Goal: Contribute content: Contribute content

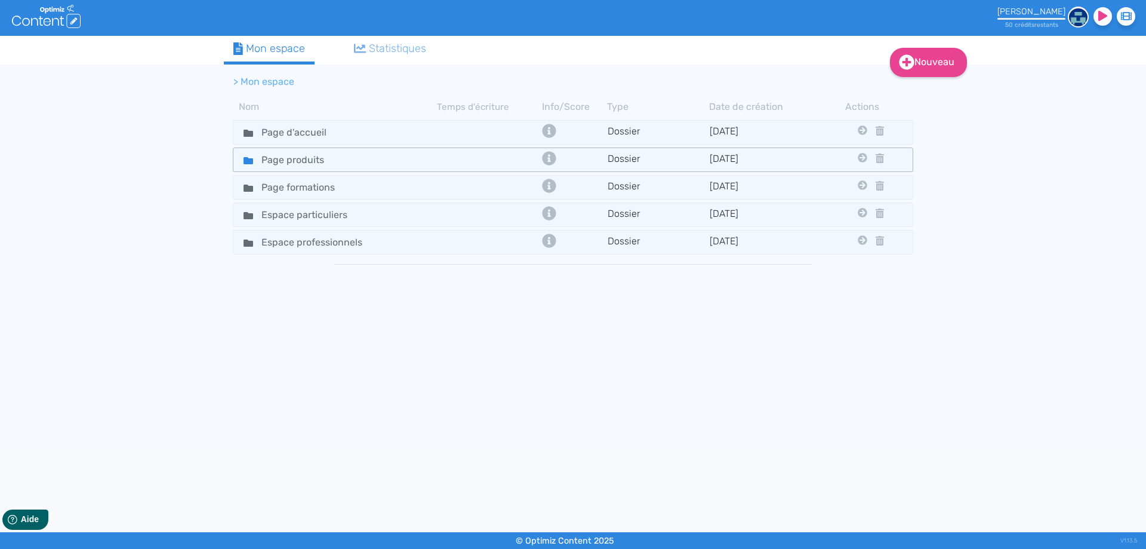
click at [355, 164] on div "Page produits" at bounding box center [336, 159] width 202 height 17
click at [250, 161] on icon at bounding box center [249, 160] width 10 height 7
click at [484, 156] on td at bounding box center [488, 159] width 102 height 17
click at [915, 67] on link "Nouveau" at bounding box center [928, 62] width 77 height 29
click at [931, 124] on button "Dossier" at bounding box center [937, 121] width 96 height 19
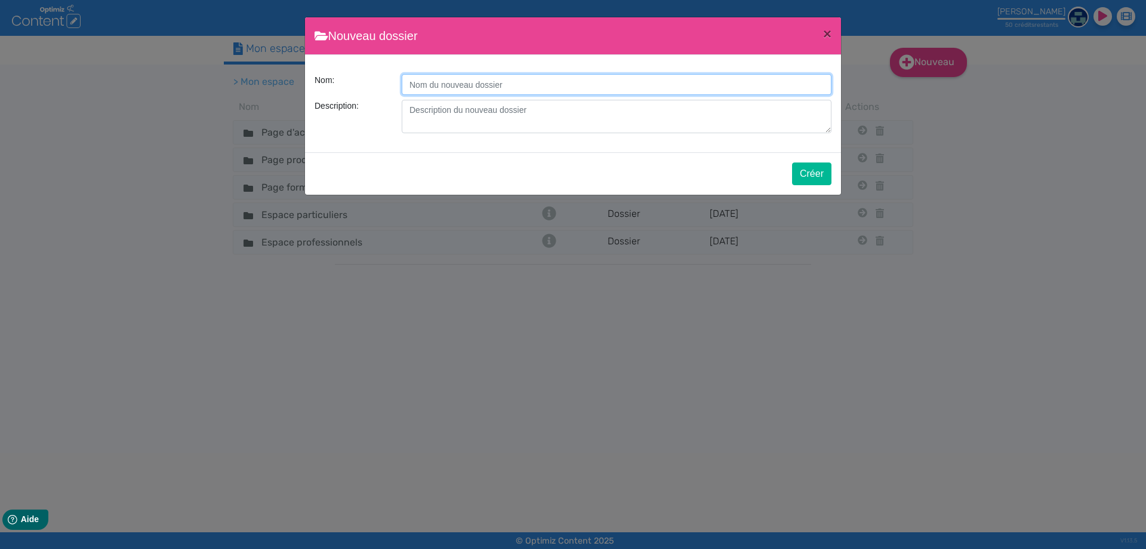
click at [428, 87] on input "Description:" at bounding box center [617, 84] width 430 height 21
click at [458, 82] on input "Page" at bounding box center [617, 84] width 430 height 21
type input "Page nos références"
click at [815, 178] on button "Créer" at bounding box center [811, 173] width 39 height 23
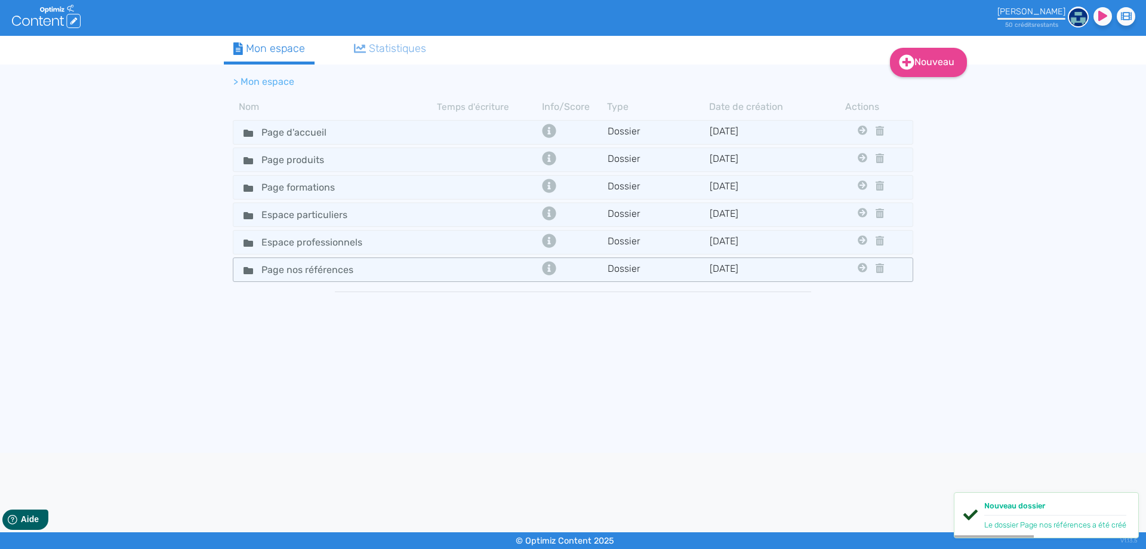
click at [464, 271] on td at bounding box center [488, 269] width 102 height 17
click at [495, 267] on td at bounding box center [488, 269] width 102 height 17
click at [501, 269] on td at bounding box center [488, 269] width 102 height 17
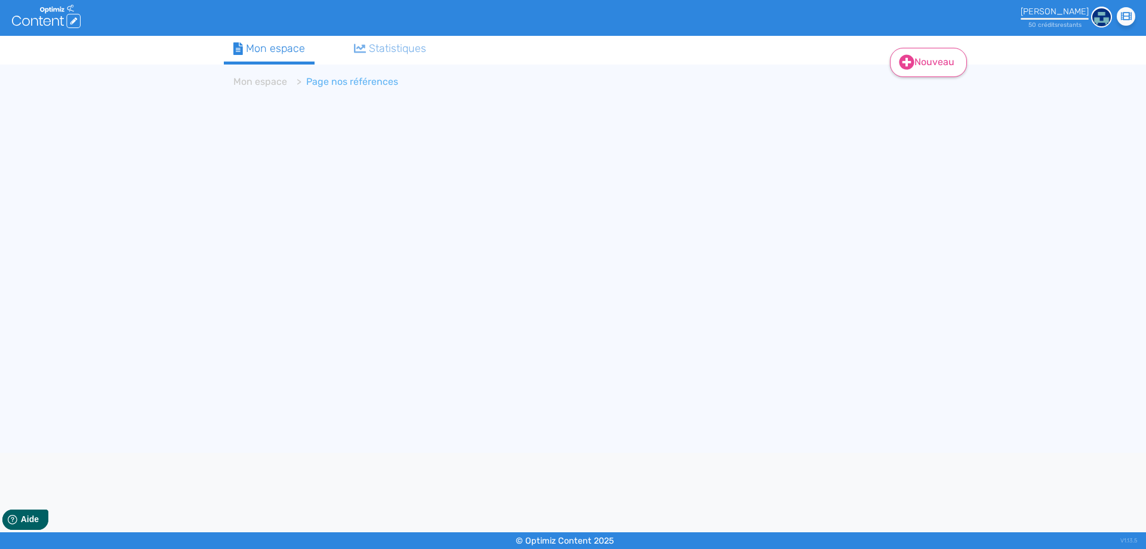
click at [920, 61] on link "Nouveau" at bounding box center [928, 62] width 77 height 29
click at [934, 90] on button "Contenu" at bounding box center [937, 92] width 96 height 19
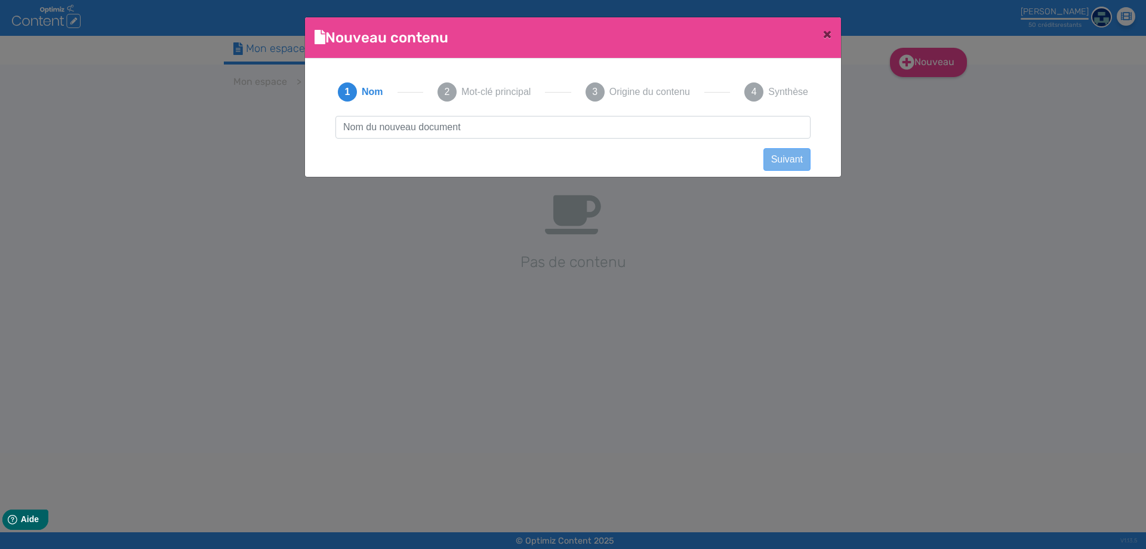
scroll to position [1, 0]
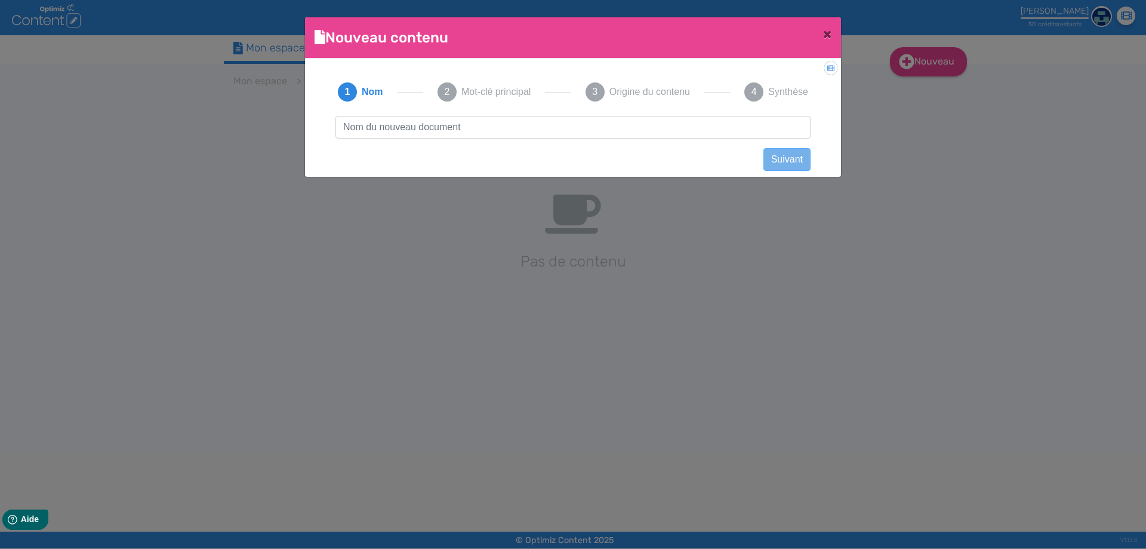
click at [435, 126] on input "text" at bounding box center [572, 127] width 475 height 23
type input "Nos références"
click at [797, 160] on button "Suivant" at bounding box center [786, 159] width 47 height 23
click at [378, 96] on span "Nom" at bounding box center [372, 92] width 20 height 14
click at [481, 94] on span "Mot-clé principal" at bounding box center [495, 92] width 69 height 14
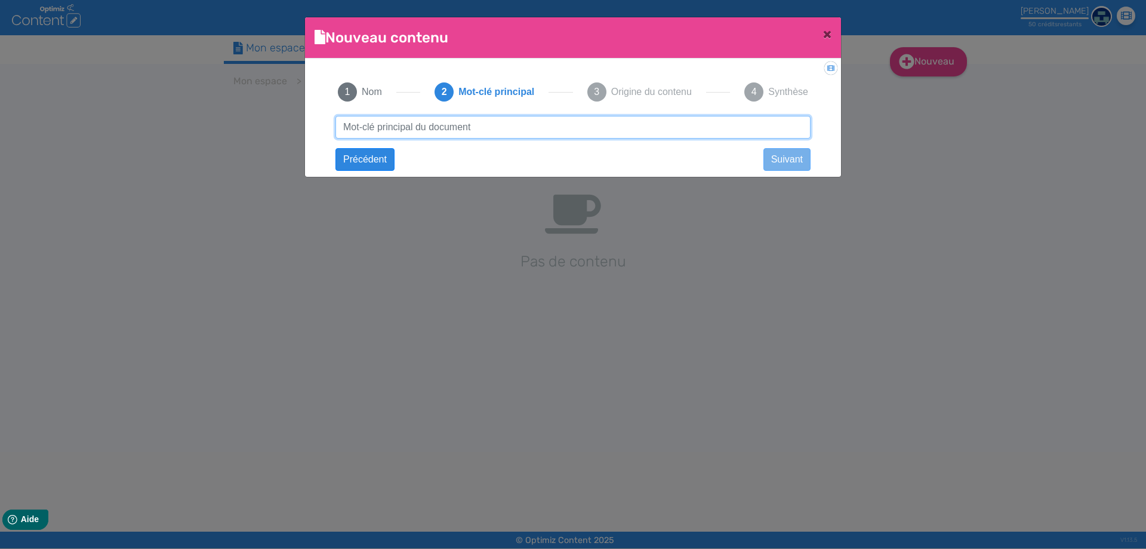
click at [439, 128] on input "text" at bounding box center [572, 127] width 475 height 23
type input "Références"
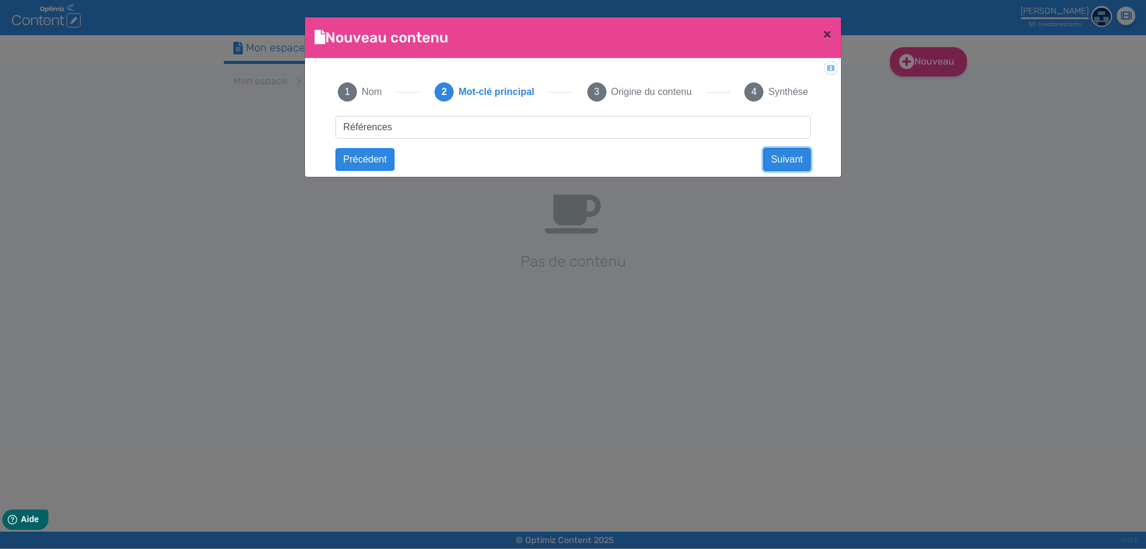
click at [781, 157] on button "Suivant" at bounding box center [786, 159] width 47 height 23
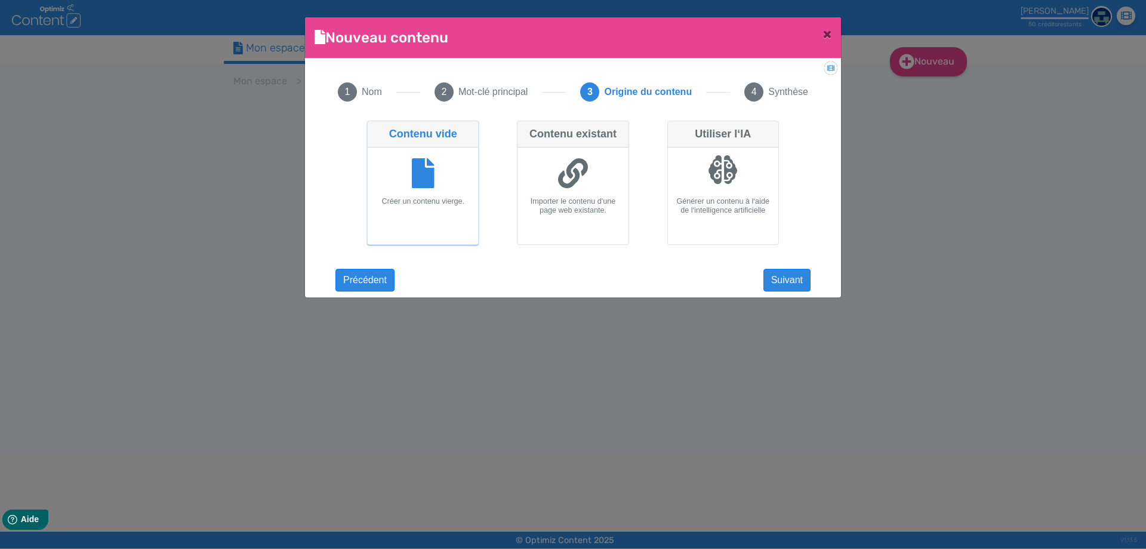
click at [446, 176] on div at bounding box center [422, 174] width 101 height 45
click at [375, 128] on input "Contenu vide Créer un contenu vierge." at bounding box center [371, 125] width 8 height 8
click at [790, 277] on button "Suivant" at bounding box center [786, 280] width 47 height 23
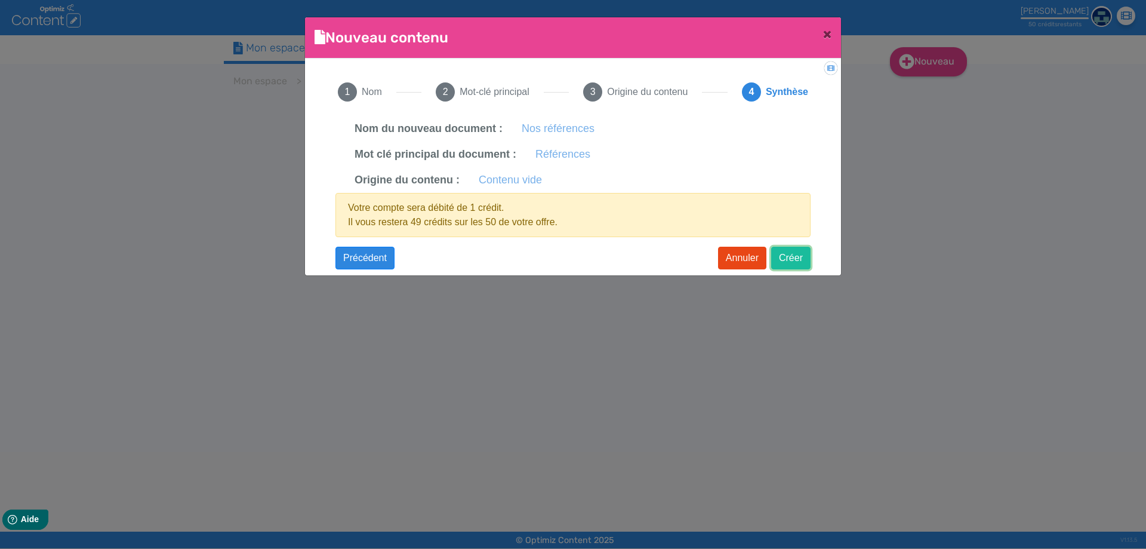
click at [796, 259] on button "Créer" at bounding box center [790, 258] width 39 height 23
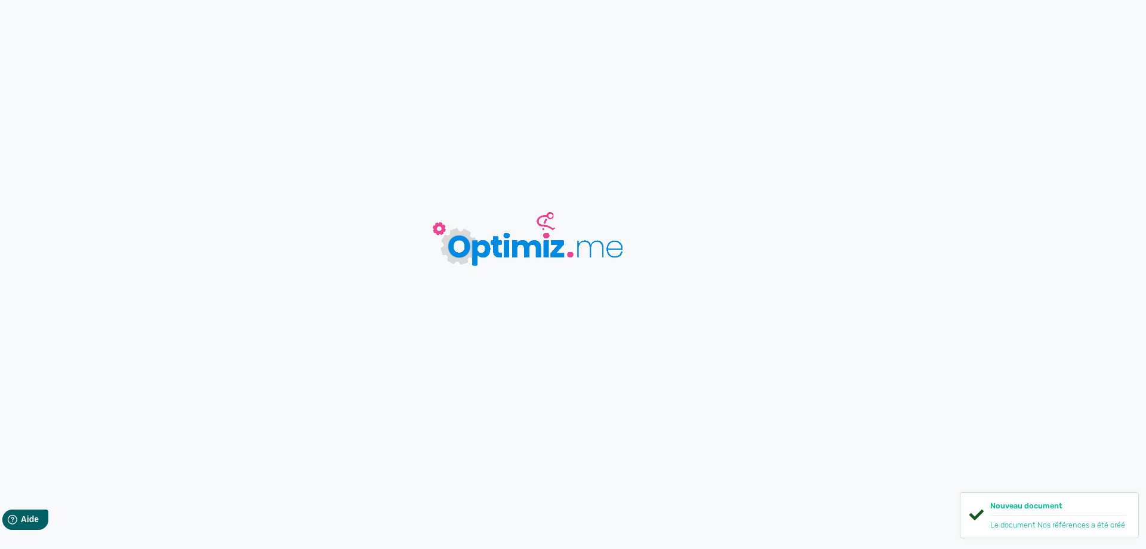
type input "Nos références"
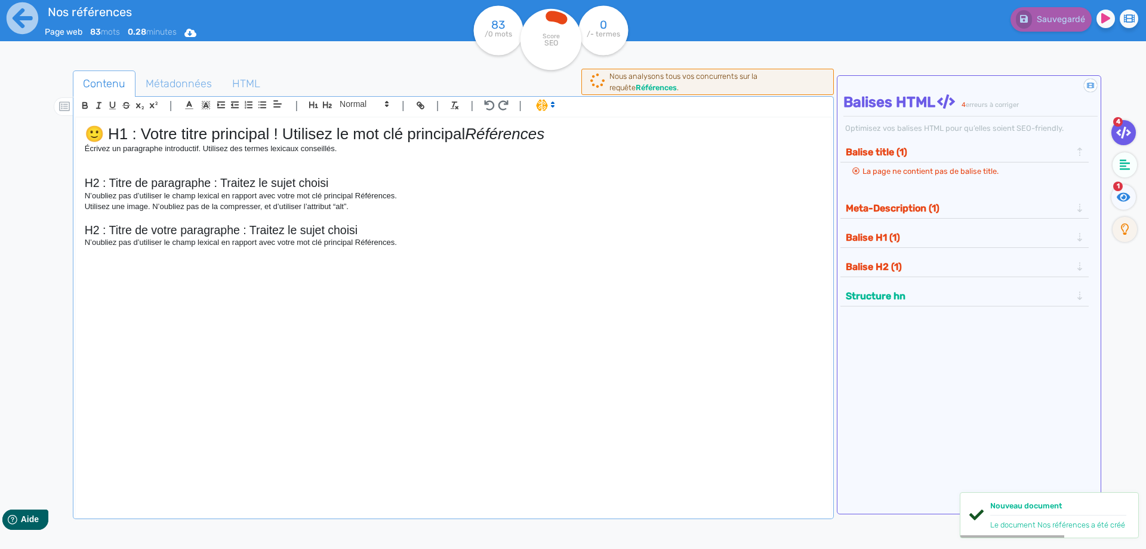
click at [160, 132] on h1 "🙂 H1 : Votre titre principal ! Utilisez le mot clé principal Références" at bounding box center [453, 134] width 737 height 19
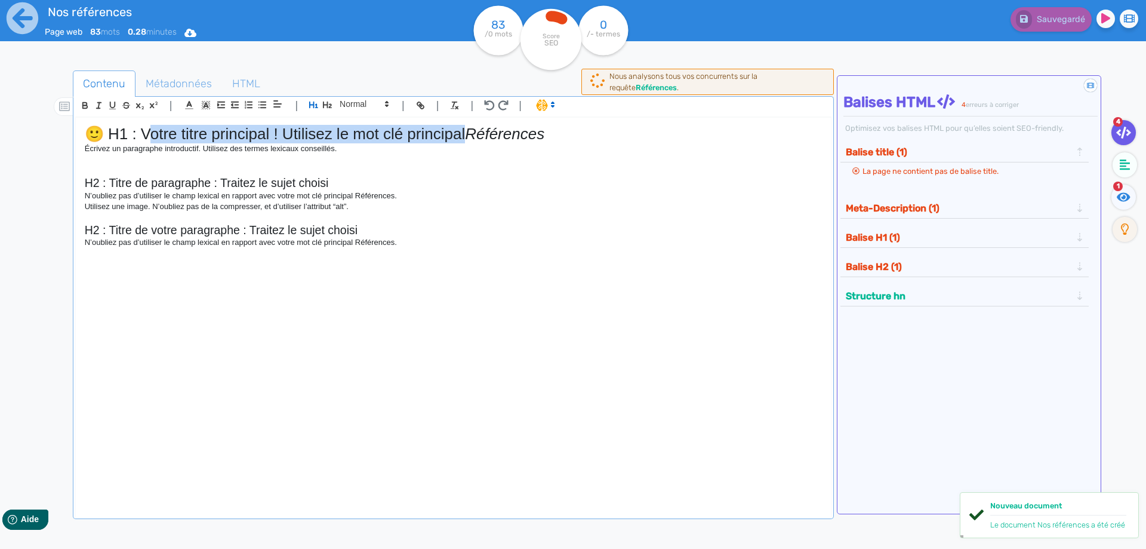
drag, startPoint x: 469, startPoint y: 132, endPoint x: 153, endPoint y: 127, distance: 315.2
click at [153, 127] on h1 "🙂 H1 : Votre titre principal ! Utilisez le mot clé principal Références" at bounding box center [453, 134] width 737 height 19
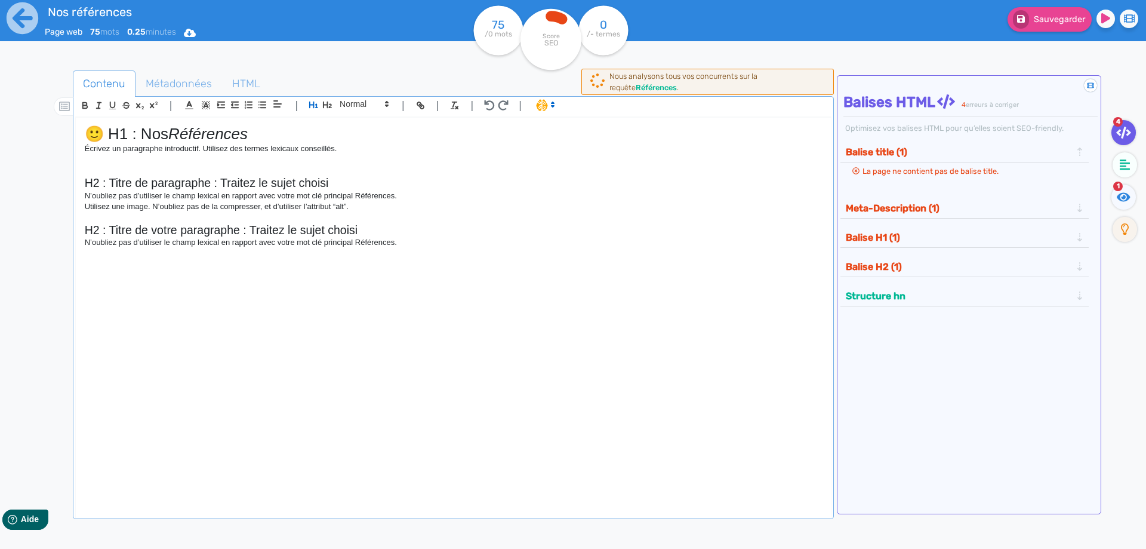
click at [179, 133] on em "Références" at bounding box center [207, 134] width 79 height 18
drag, startPoint x: 266, startPoint y: 134, endPoint x: 177, endPoint y: 136, distance: 88.4
click at [177, 136] on h1 "🙂 H1 : Nos Références" at bounding box center [453, 134] width 737 height 19
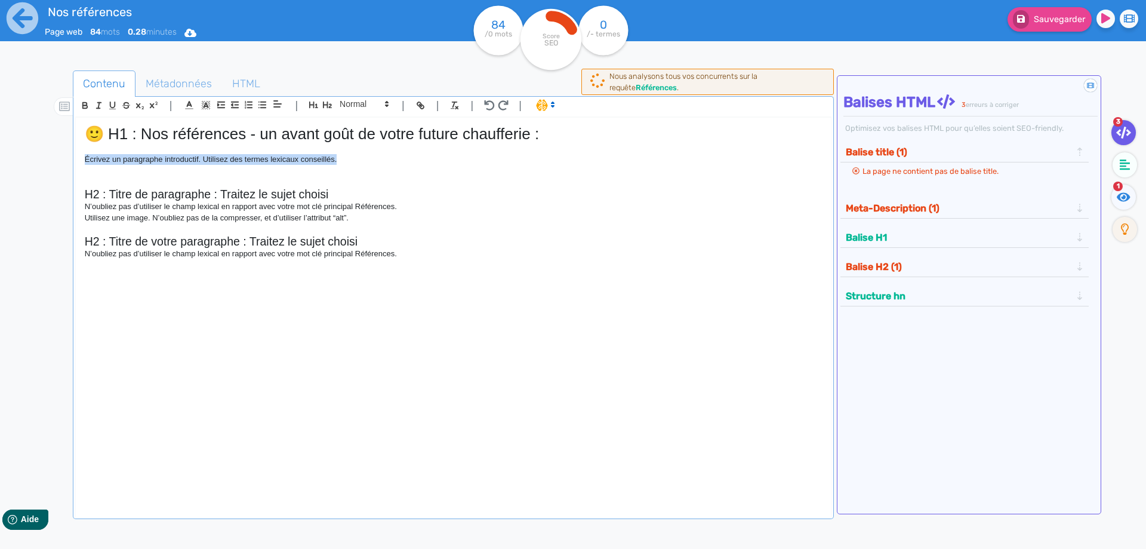
drag, startPoint x: 352, startPoint y: 160, endPoint x: 80, endPoint y: 157, distance: 271.6
click at [80, 157] on div "🙂 H1 : Nos références - un avant goût de votre future chaufferie : Écrivez un p…" at bounding box center [453, 310] width 755 height 384
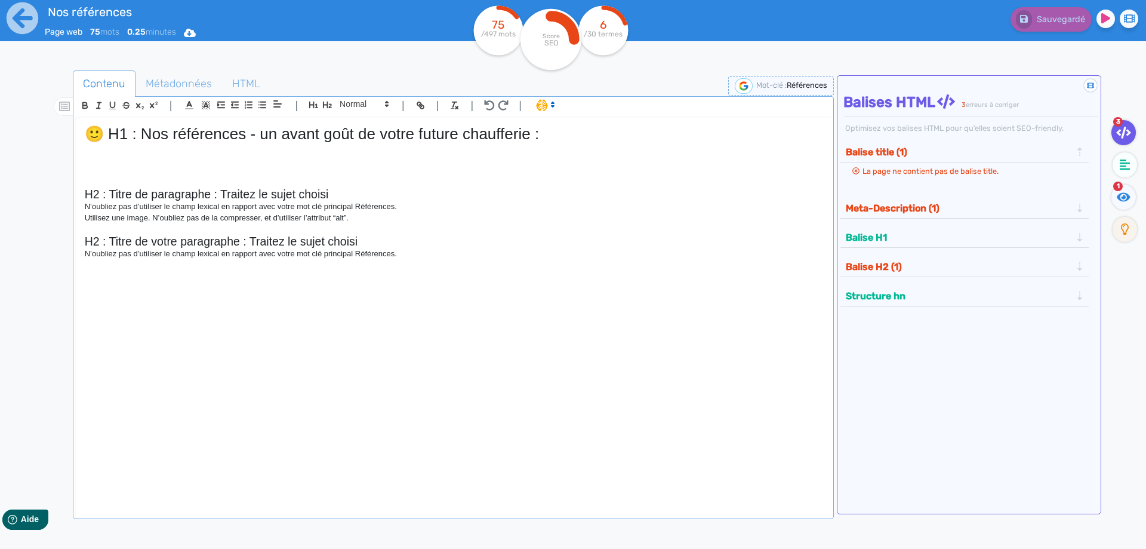
click at [550, 133] on h1 "🙂 H1 : Nos références - un avant goût de votre future chaufferie :" at bounding box center [453, 134] width 737 height 19
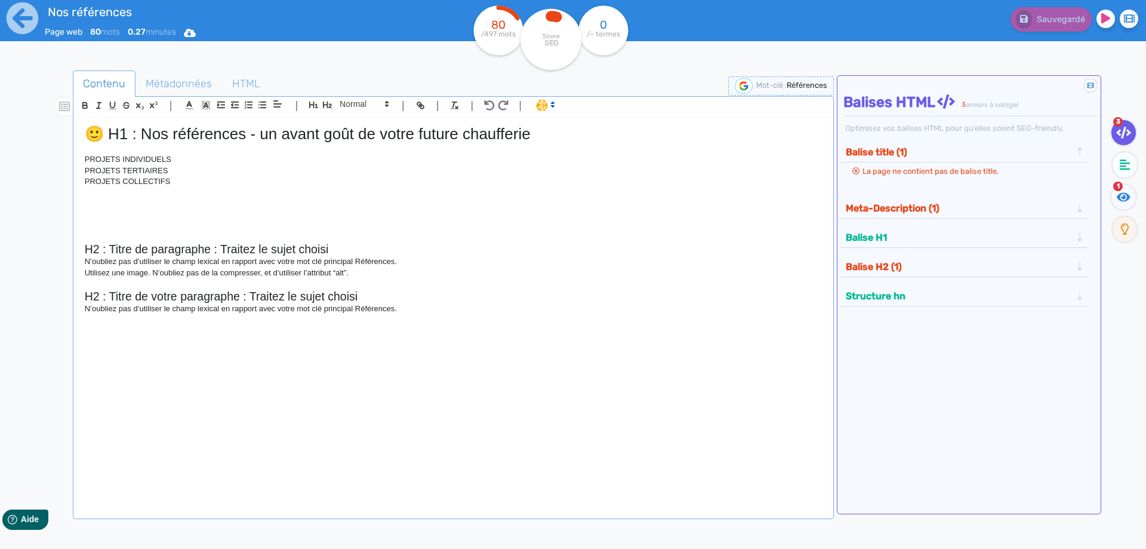
click at [99, 226] on p at bounding box center [453, 225] width 737 height 11
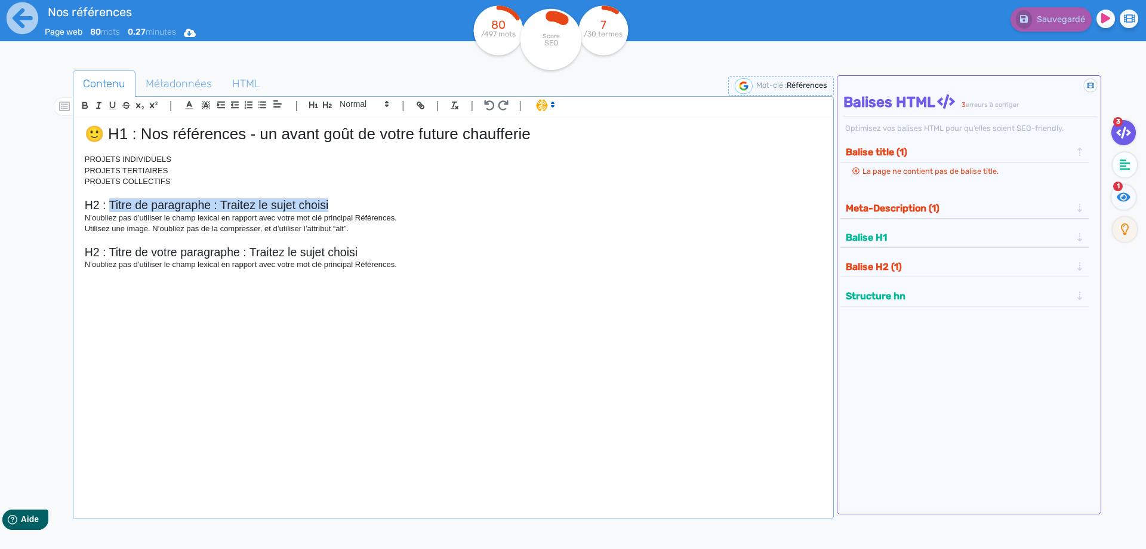
drag, startPoint x: 338, startPoint y: 205, endPoint x: 111, endPoint y: 202, distance: 227.4
click at [111, 202] on h2 "H2 : Titre de paragraphe : Traitez le sujet choisi" at bounding box center [453, 205] width 737 height 14
click at [196, 161] on p "PROJETS INDIVIDUELS" at bounding box center [453, 159] width 737 height 11
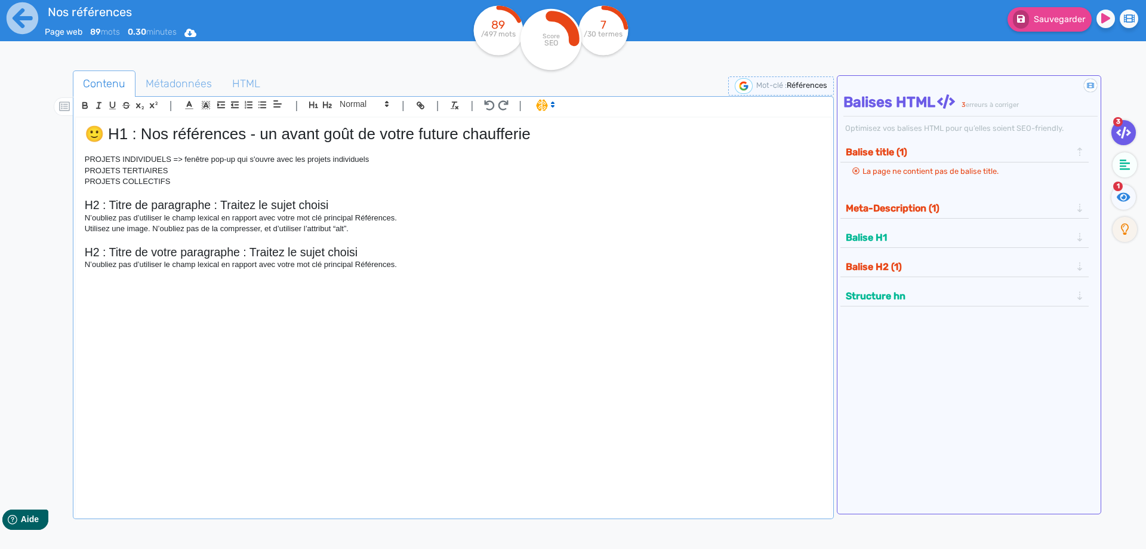
click at [183, 172] on p "PROJETS TERTIAIRES" at bounding box center [453, 170] width 737 height 11
drag, startPoint x: 386, startPoint y: 160, endPoint x: 185, endPoint y: 158, distance: 201.2
click at [185, 158] on p "PROJETS INDIVIDUELS => fenêtre pop-up qui s'ouvre avec les projets individuels" at bounding box center [453, 159] width 737 height 11
copy p "fenêtre pop-up qui s'ouvre avec les projets individuels"
click at [205, 166] on p "PROJETS TERTIAIRES =>" at bounding box center [453, 170] width 737 height 11
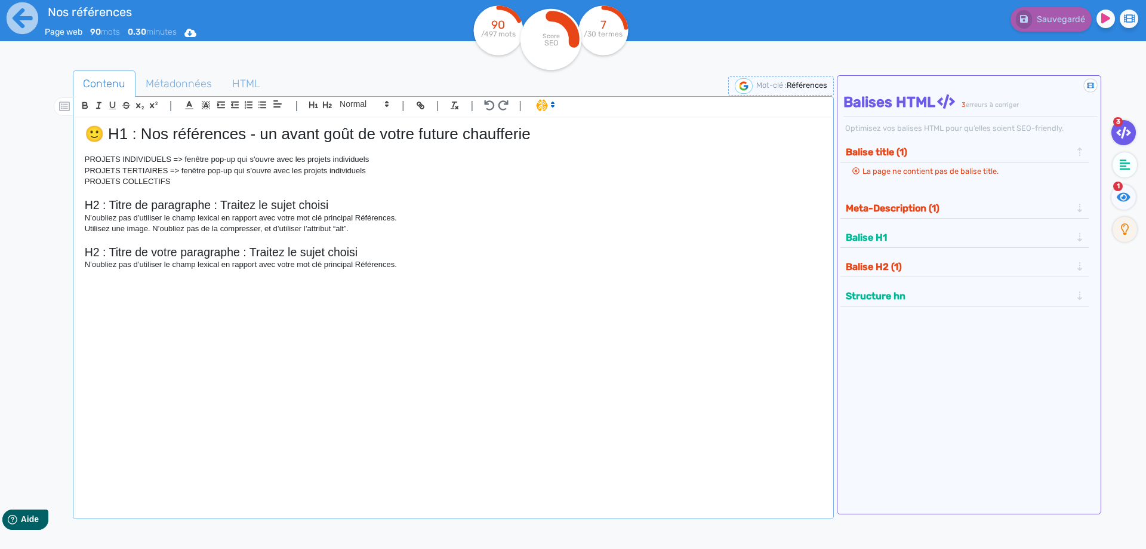
click at [190, 178] on p "PROJETS COLLECTIFS" at bounding box center [453, 181] width 737 height 11
drag, startPoint x: 374, startPoint y: 170, endPoint x: 180, endPoint y: 171, distance: 194.0
click at [180, 171] on p "PROJETS TERTIAIRES => fenêtre pop-up qui s'ouvre avec les projets individuels" at bounding box center [453, 170] width 737 height 11
copy p "fenêtre pop-up qui s'ouvre avec les projets individuels"
click at [205, 186] on p "PROJETS COLLECTIFS =>" at bounding box center [453, 181] width 737 height 11
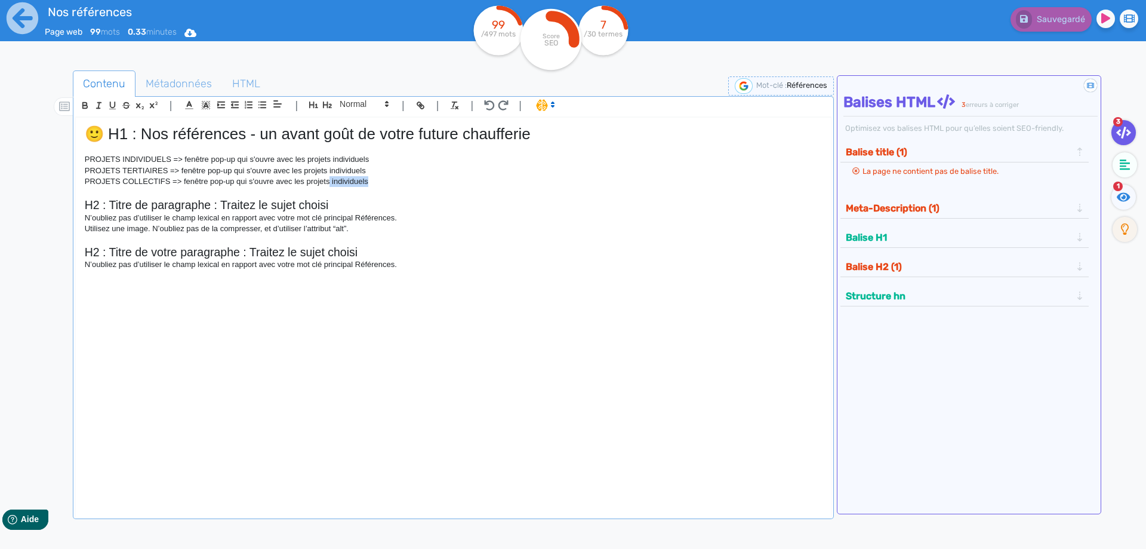
drag, startPoint x: 375, startPoint y: 184, endPoint x: 330, endPoint y: 182, distance: 45.4
click at [330, 182] on p "PROJETS COLLECTIFS => fenêtre pop-up qui s'ouvre avec les projets individuels" at bounding box center [453, 181] width 737 height 11
drag, startPoint x: 372, startPoint y: 168, endPoint x: 331, endPoint y: 172, distance: 41.3
click at [331, 172] on p "PROJETS TERTIAIRES => fenêtre pop-up qui s'ouvre avec les projets individuels" at bounding box center [453, 170] width 737 height 11
click at [341, 259] on h2 "H2 : Titre de votre paragraphe : Traitez le sujet choisi" at bounding box center [453, 252] width 737 height 14
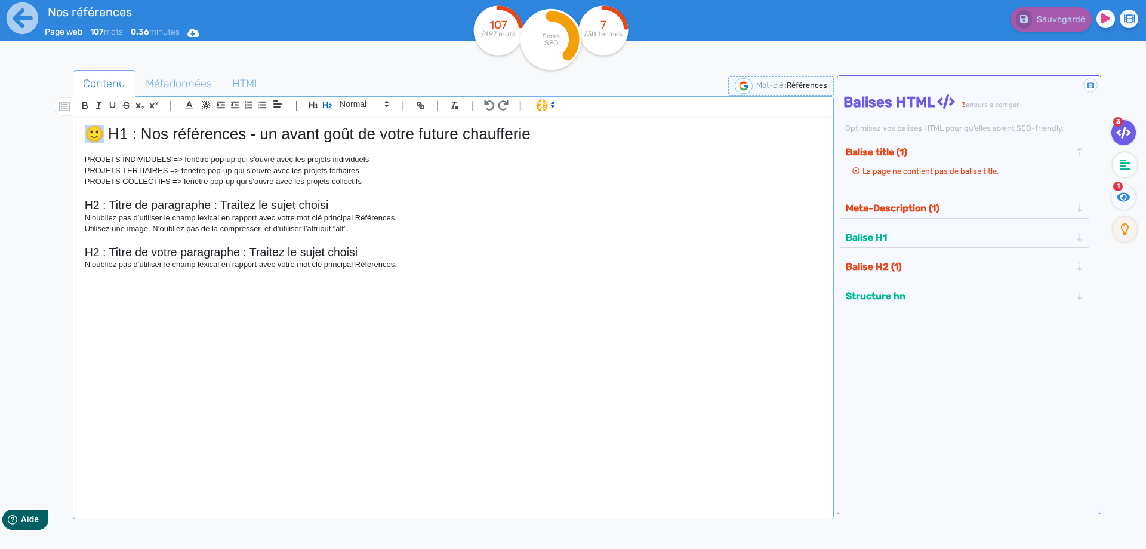
drag, startPoint x: 108, startPoint y: 135, endPoint x: 30, endPoint y: 128, distance: 78.5
click at [76, 128] on div "🙂 H1 : Nos références - un avant goût de votre future chaufferie PROJETS INDIVI…" at bounding box center [453, 310] width 755 height 384
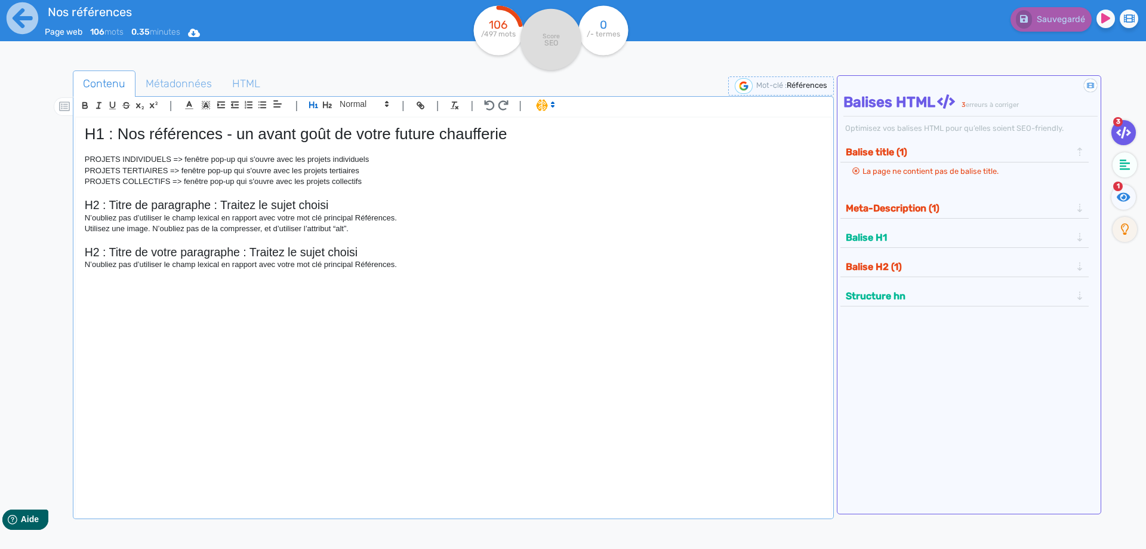
click at [170, 159] on p "PROJETS INDIVIDUELS => fenêtre pop-up qui s'ouvre avec les projets individuels" at bounding box center [453, 159] width 737 height 11
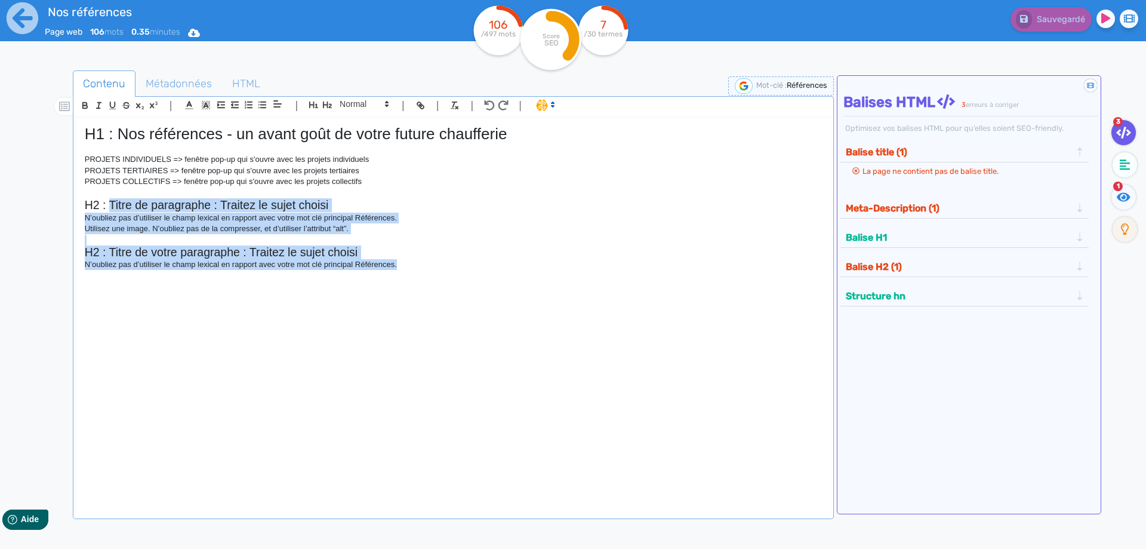
drag, startPoint x: 414, startPoint y: 268, endPoint x: 110, endPoint y: 204, distance: 311.1
click at [110, 204] on div "H1 : Nos références - un avant goût de votre future chaufferie PROJETS INDIVIDU…" at bounding box center [453, 310] width 755 height 384
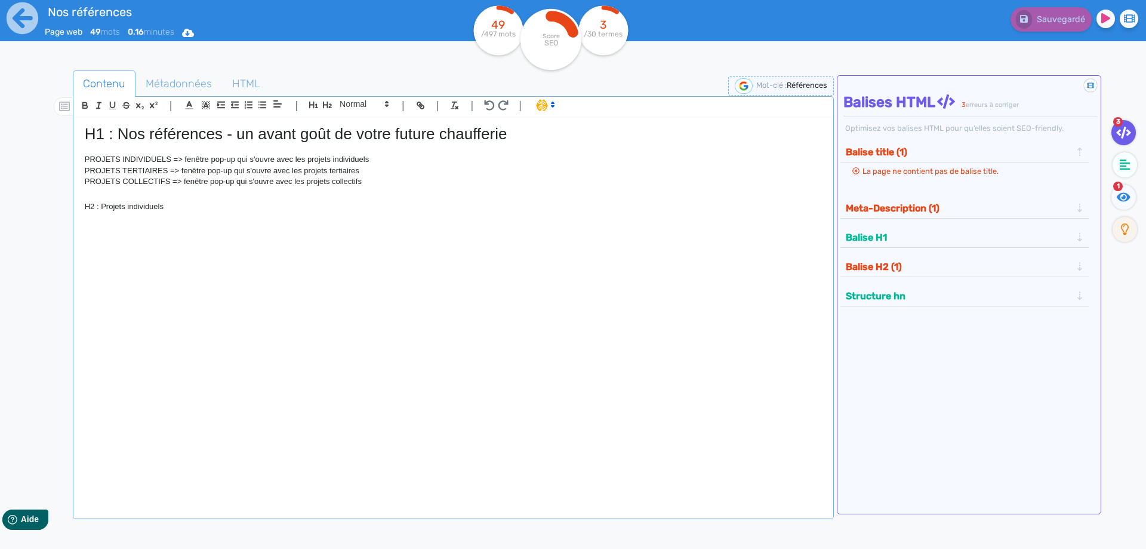
click at [179, 208] on p "H2 : Projets individuels" at bounding box center [453, 206] width 737 height 11
click at [149, 225] on p "Segmenter : bûche /granulés" at bounding box center [453, 228] width 737 height 11
click at [130, 226] on p "Segmenter : bûches /granulés" at bounding box center [453, 228] width 737 height 11
click at [190, 226] on p "Segmenter : chaudière bûches /granulés" at bounding box center [453, 228] width 737 height 11
click at [191, 229] on p "Segmenter : chaudière bûche /granulés" at bounding box center [453, 228] width 737 height 11
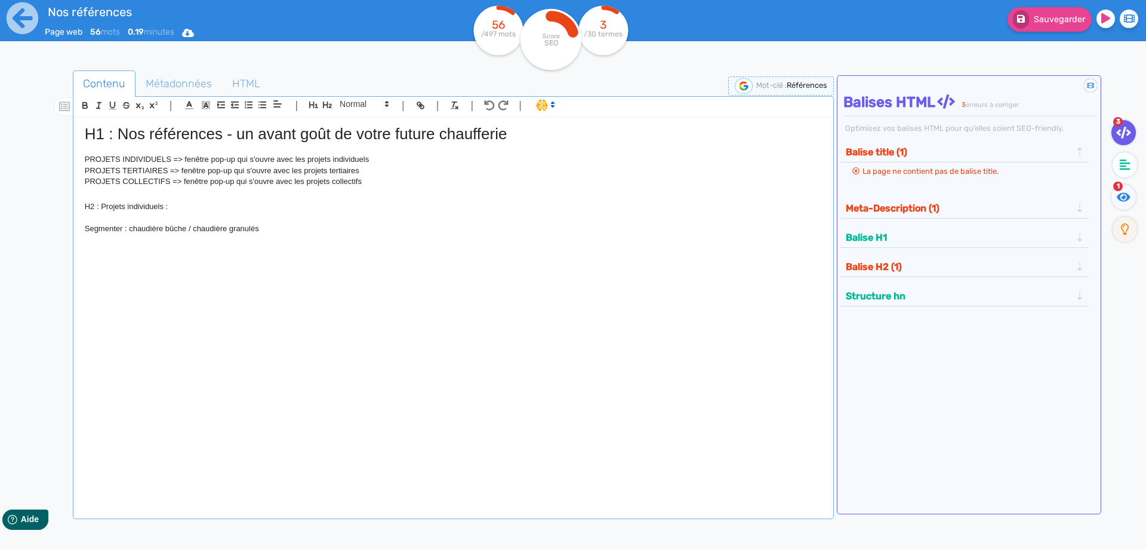
click at [273, 230] on p "Segmenter : chaudière bûche / chaudière granulés" at bounding box center [453, 228] width 737 height 11
click at [323, 226] on p "Segmenter : chaudière bûche / chaudière granulés / PAC" at bounding box center [453, 228] width 737 height 11
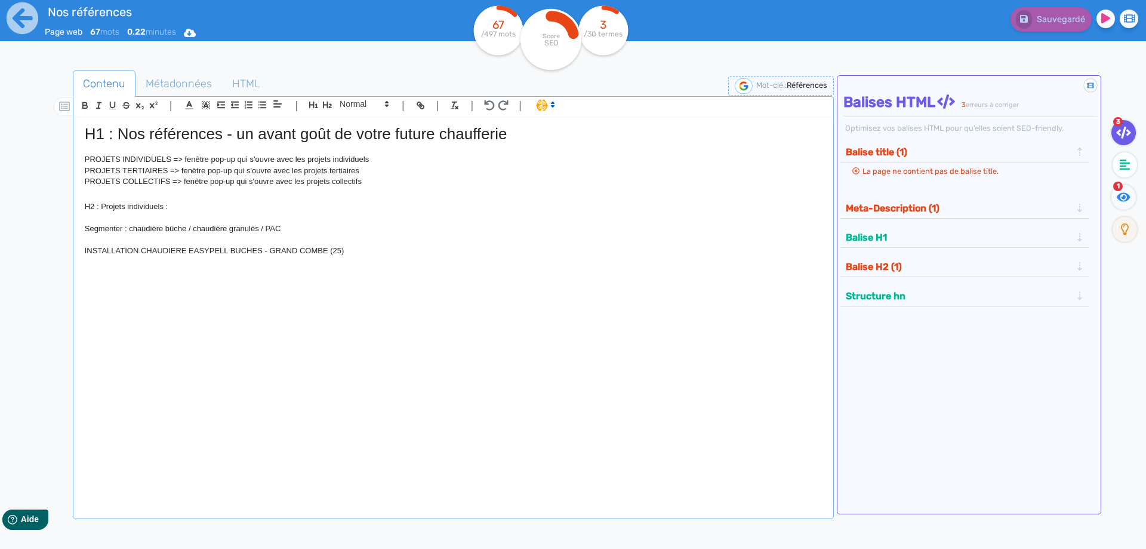
click at [236, 313] on div "H1 : Nos références - un avant goût de votre future chaufferie PROJETS INDIVIDU…" at bounding box center [453, 310] width 755 height 384
click at [102, 271] on p at bounding box center [453, 272] width 737 height 11
click at [287, 229] on p "Segmenter : chaudière bûche / chaudière granulés / PAC" at bounding box center [453, 228] width 737 height 11
click at [119, 272] on p "Bâtiment" at bounding box center [453, 272] width 737 height 11
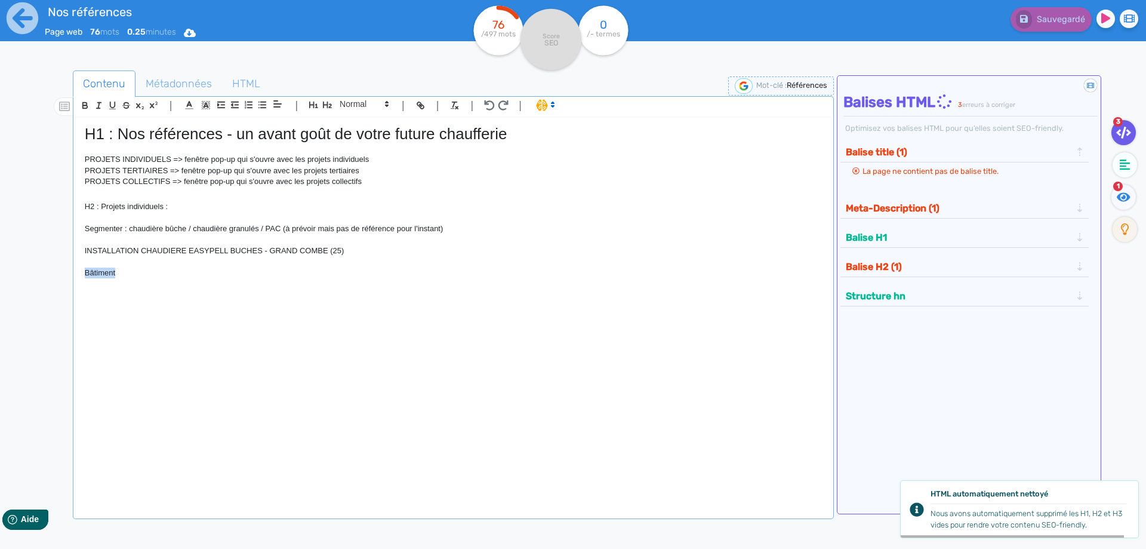
drag, startPoint x: 146, startPoint y: 270, endPoint x: 76, endPoint y: 273, distance: 69.9
click at [76, 273] on div "H1 : Nos références - un avant goût de votre future chaufferie PROJETS INDIVIDU…" at bounding box center [453, 310] width 755 height 384
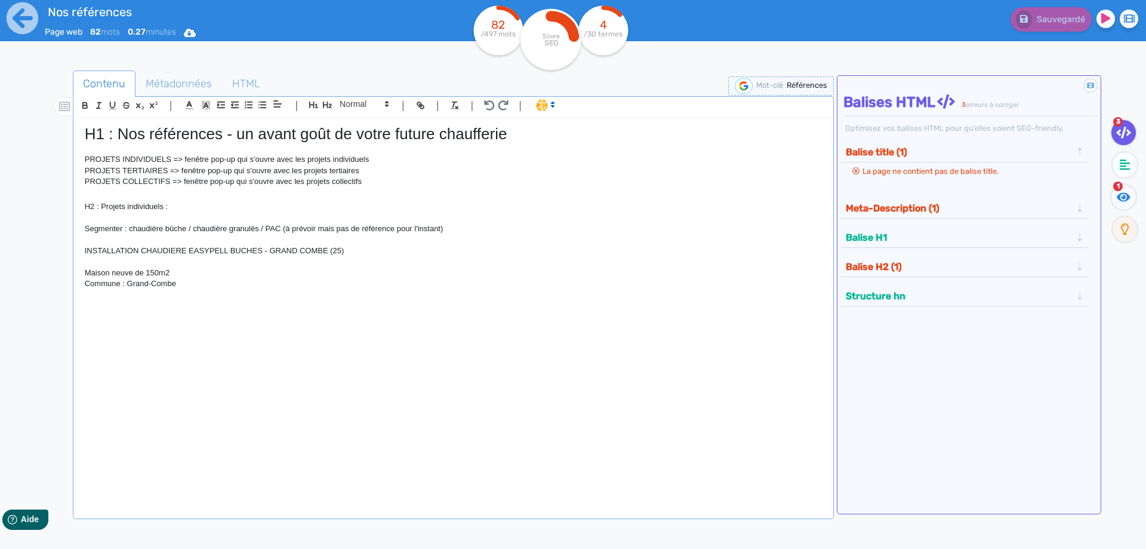
click at [328, 251] on p "INSTALLATION CHAUDIERE EASYPELL BUCHES - GRAND COMBE (25)" at bounding box center [453, 250] width 737 height 11
drag, startPoint x: 402, startPoint y: 253, endPoint x: 272, endPoint y: 250, distance: 129.6
click at [272, 250] on p "INSTALLATION CHAUDIERE EASYPELL BUCHES - GRAND COMBE DES BOIS (25)" at bounding box center [453, 250] width 737 height 11
click at [180, 287] on p "Commune : Grand-Combe" at bounding box center [453, 283] width 737 height 11
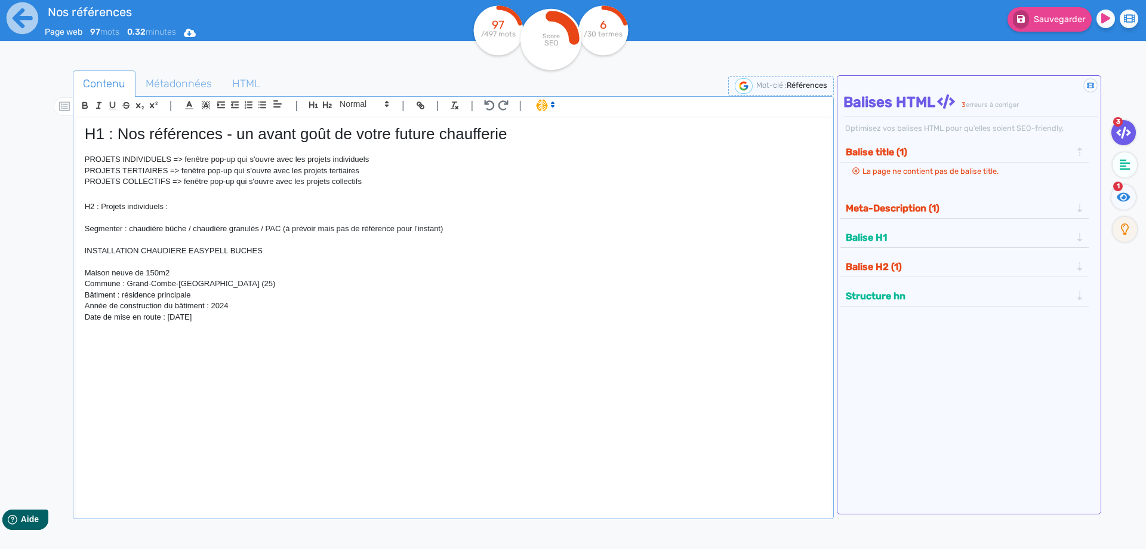
click at [260, 308] on p "Année de construction du bâtiment : 2024" at bounding box center [453, 305] width 737 height 11
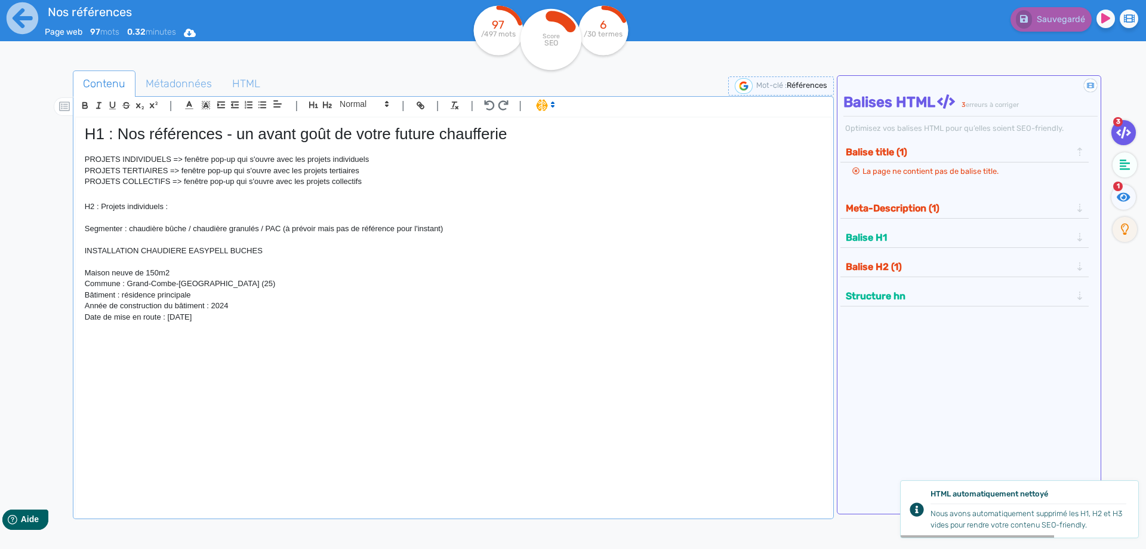
click at [260, 308] on p "Année de construction du bâtiment : 2024" at bounding box center [453, 305] width 737 height 11
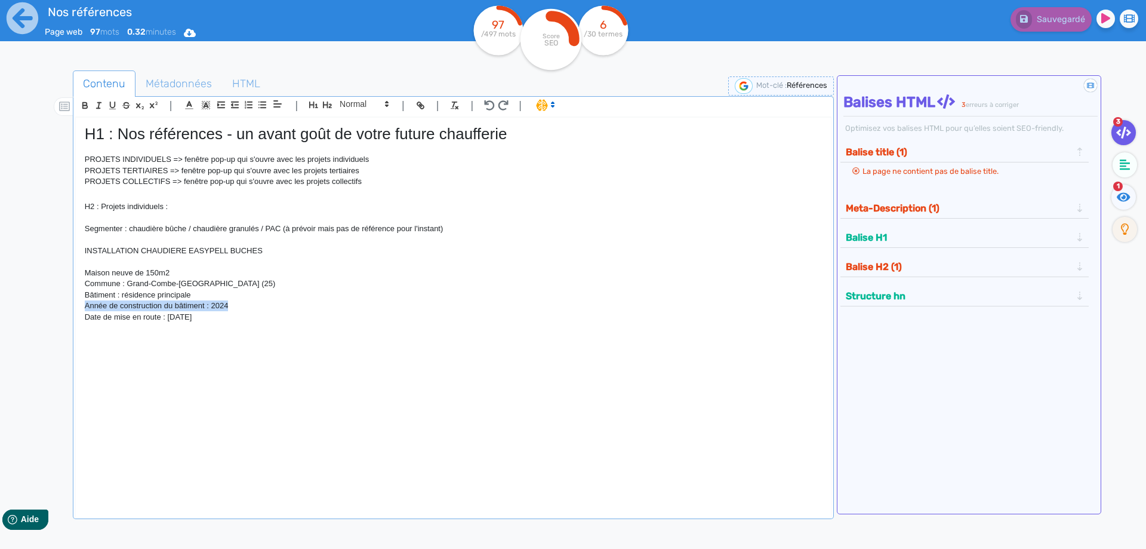
drag, startPoint x: 260, startPoint y: 308, endPoint x: 69, endPoint y: 308, distance: 190.4
click at [76, 308] on div "H1 : Nos références - un avant goût de votre future chaufferie PROJETS INDIVIDU…" at bounding box center [453, 310] width 755 height 384
click at [213, 306] on p "Date de mise en route : [DATE]" at bounding box center [453, 305] width 737 height 11
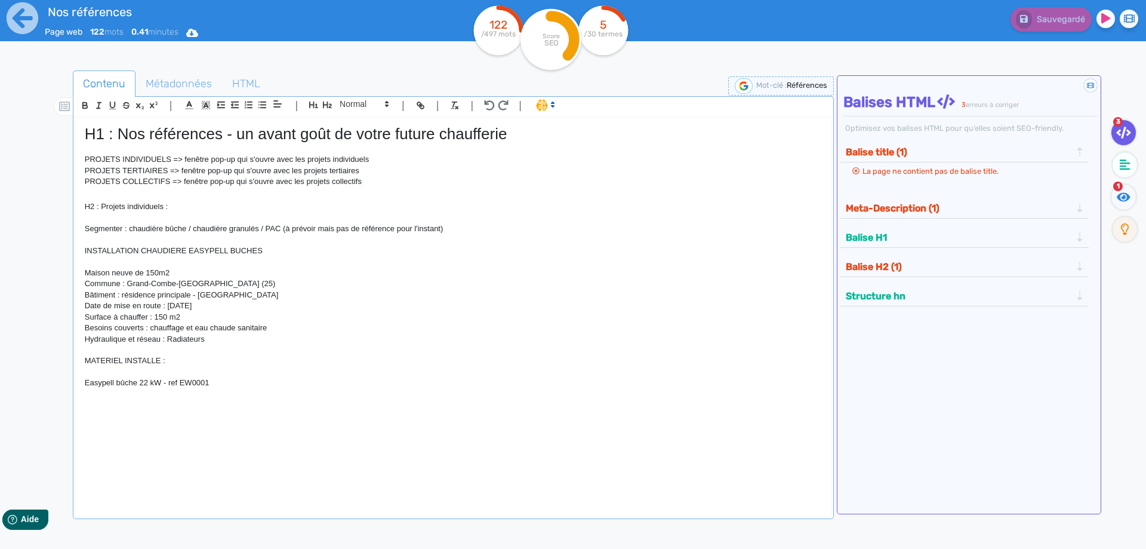
click at [88, 384] on p "Easypell bûche 22 kW - ref EW0001" at bounding box center [453, 382] width 737 height 11
click at [116, 402] on p at bounding box center [453, 404] width 737 height 11
click at [99, 392] on p at bounding box center [453, 394] width 737 height 11
click at [87, 386] on p "chaudière Easypell bûche 22 kW - ref EW0001" at bounding box center [453, 382] width 737 height 11
click at [87, 398] on p at bounding box center [453, 394] width 737 height 11
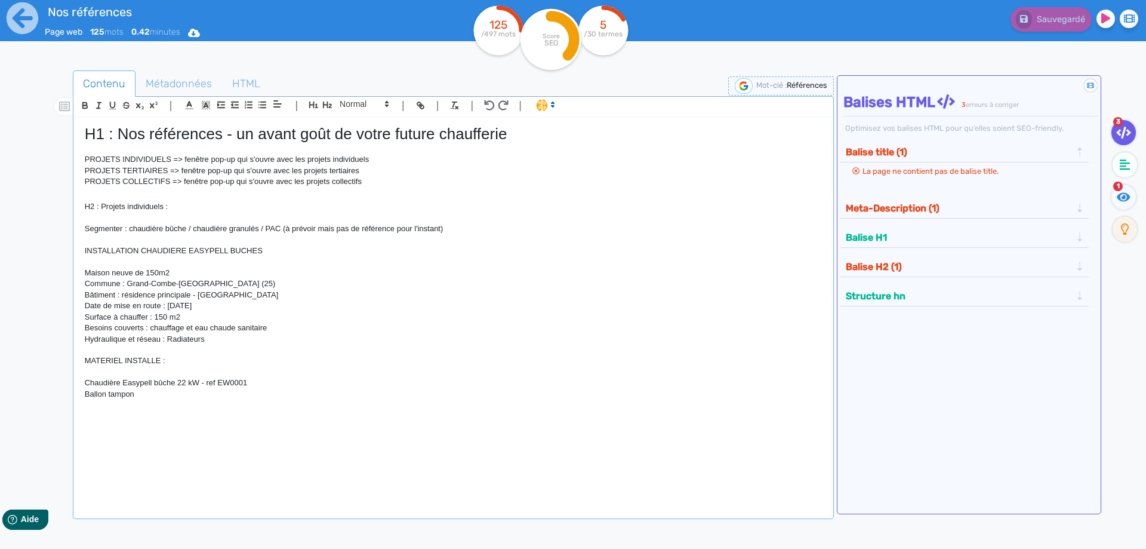
click at [156, 398] on p "Ballon tampon" at bounding box center [453, 394] width 737 height 11
click at [140, 404] on p "Ballon sanitaire 200l" at bounding box center [453, 404] width 737 height 11
click at [189, 407] on p "Ballon sanitaire mixte 200l" at bounding box center [453, 404] width 737 height 11
click at [270, 404] on p "Ballon sanitaire mixte 200l (avec résistance électrique)" at bounding box center [453, 404] width 737 height 11
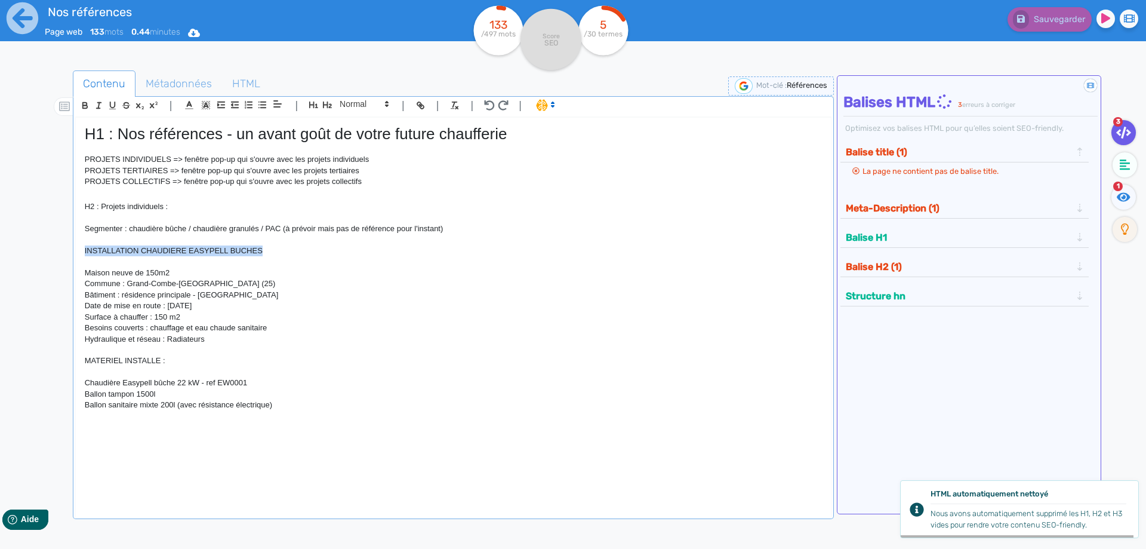
drag, startPoint x: 279, startPoint y: 251, endPoint x: 76, endPoint y: 255, distance: 203.6
click at [76, 255] on div "H1 : Nos références - un avant goût de votre future chaufferie PROJETS INDIVIDU…" at bounding box center [453, 310] width 755 height 384
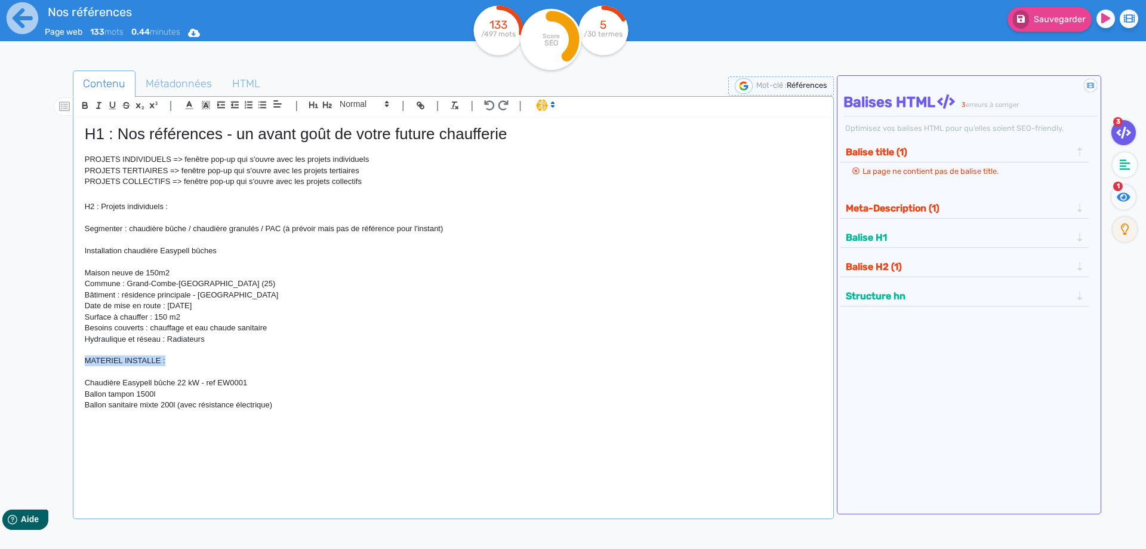
drag, startPoint x: 184, startPoint y: 362, endPoint x: 73, endPoint y: 357, distance: 111.2
click at [85, 358] on p "MATERIEL INSTALLE :" at bounding box center [453, 360] width 737 height 11
click at [127, 364] on p "Matériel installé" at bounding box center [453, 360] width 737 height 11
click at [325, 402] on p "Ballon sanitaire mixte 200l (avec résistance électrique)" at bounding box center [453, 404] width 737 height 11
click at [99, 207] on p "H2 : Projets individuels :" at bounding box center [453, 206] width 737 height 11
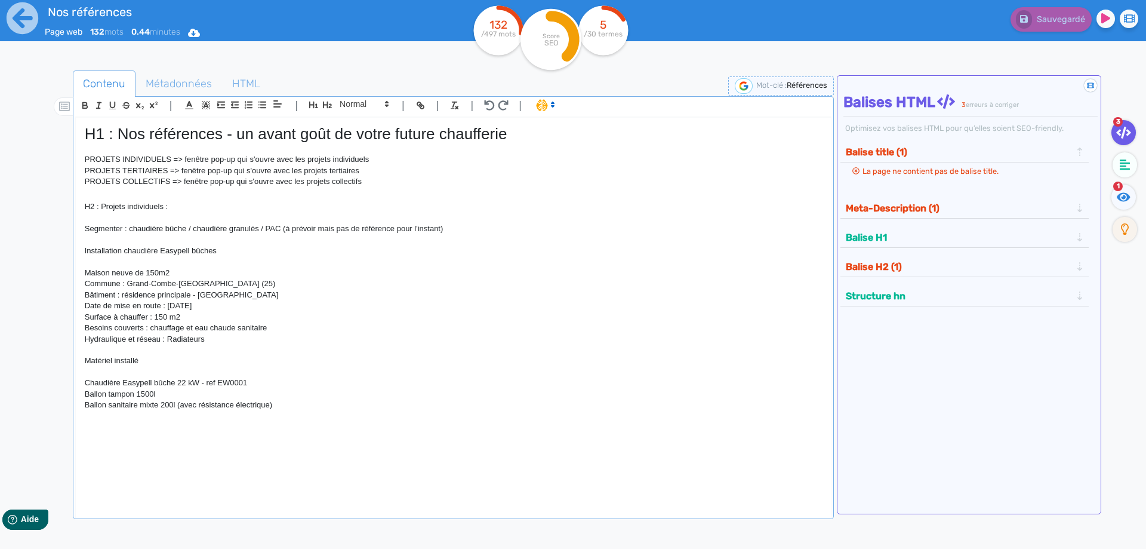
click at [84, 253] on div "H1 : Nos références - un avant goût de votre future chaufferie PROJETS INDIVIDU…" at bounding box center [453, 310] width 755 height 384
click at [128, 261] on p at bounding box center [453, 261] width 737 height 11
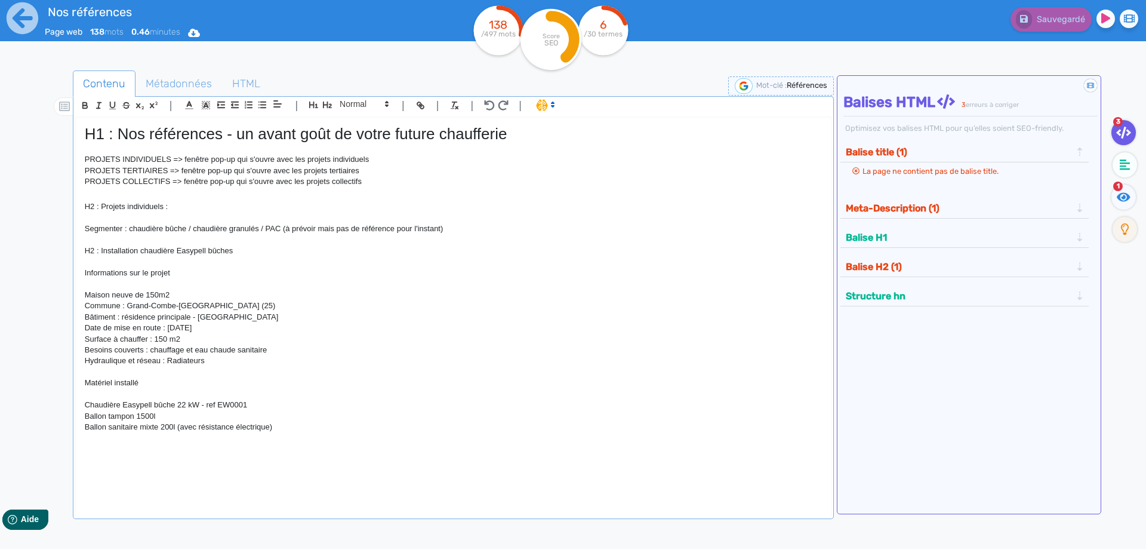
click at [367, 401] on p "Chaudière Easypell bûche 22 kW - ref EW0001" at bounding box center [453, 404] width 737 height 11
click at [290, 429] on p "Ballon sanitaire mixte 200l (avec résistance électrique)" at bounding box center [453, 426] width 737 height 11
click at [122, 450] on p "Chaudière granulés ÖkoFEN" at bounding box center [453, 449] width 737 height 11
click at [229, 226] on p "Segmenter : chaudière bûche / chaudière granulés / PAC (à prévoir mais pas de r…" at bounding box center [453, 228] width 737 height 11
click at [208, 452] on p "Chaudière à granulés ÖkoFEN" at bounding box center [453, 449] width 737 height 11
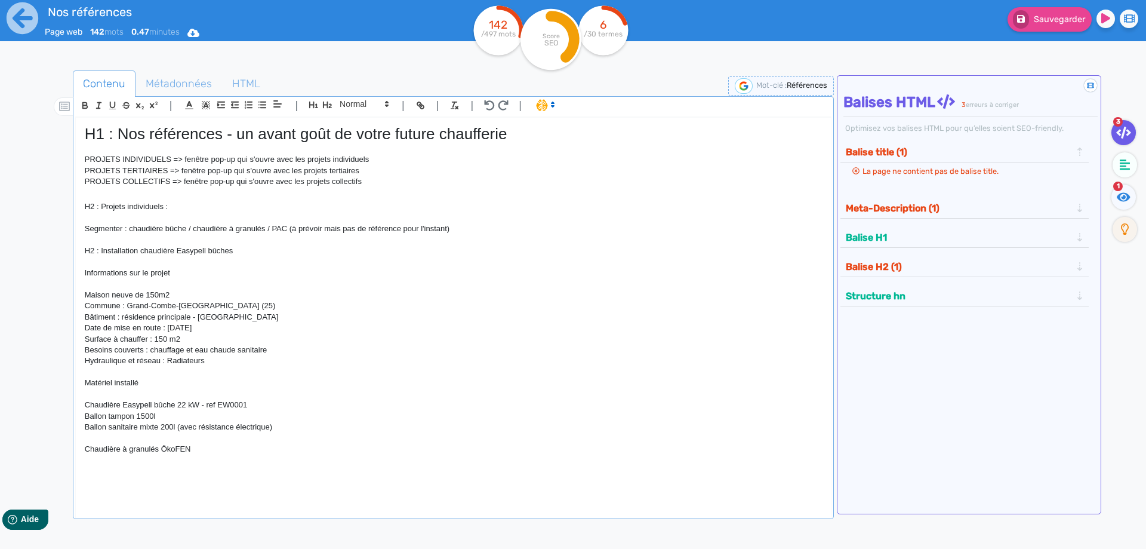
click at [85, 451] on p "Chaudière à granulés ÖkoFEN" at bounding box center [453, 449] width 737 height 11
click at [229, 451] on p "H2 : Chaudière à granulés ÖkoFEN" at bounding box center [453, 449] width 737 height 11
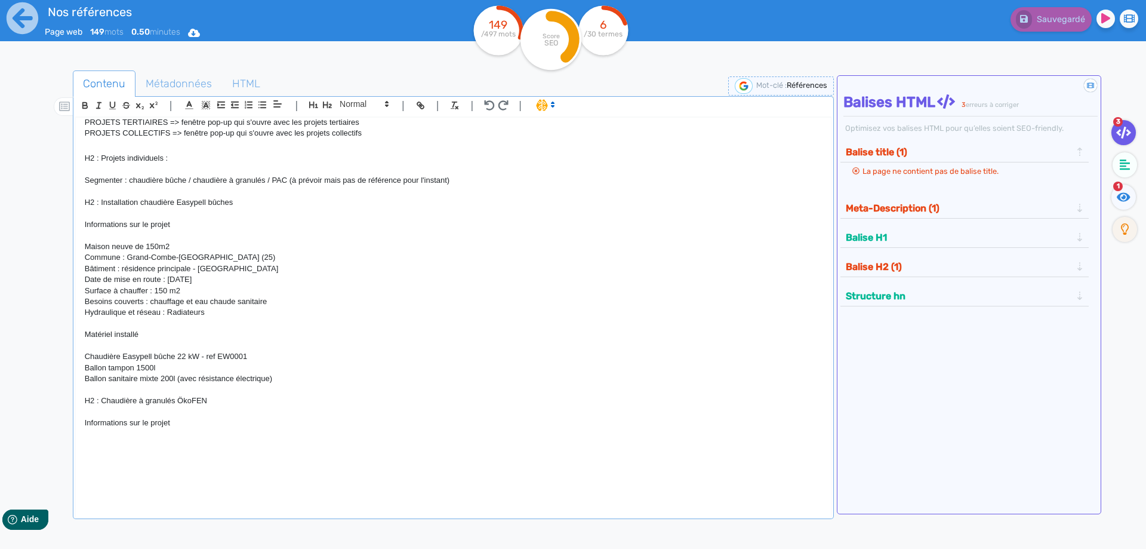
click at [173, 410] on p at bounding box center [453, 412] width 737 height 11
click at [214, 406] on p "H2 : Chaudière à granulés ÖkoFEN" at bounding box center [453, 400] width 737 height 11
click at [272, 178] on p "Segmenter : chaudière bûche / chaudière à granulés / PAC (à prévoir mais pas de…" at bounding box center [453, 180] width 737 height 11
click at [478, 186] on p "Segmenter : chaudière bûche / chaudière à granulés / PAC (à prévoir mais pas de…" at bounding box center [453, 180] width 737 height 11
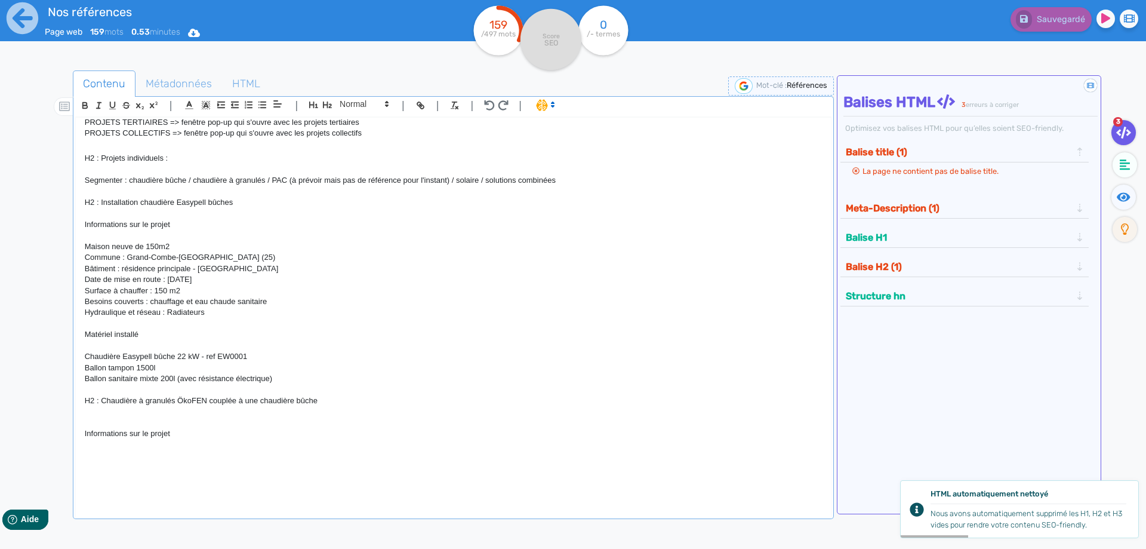
click at [210, 436] on p "Informations sur le projet" at bounding box center [453, 433] width 737 height 11
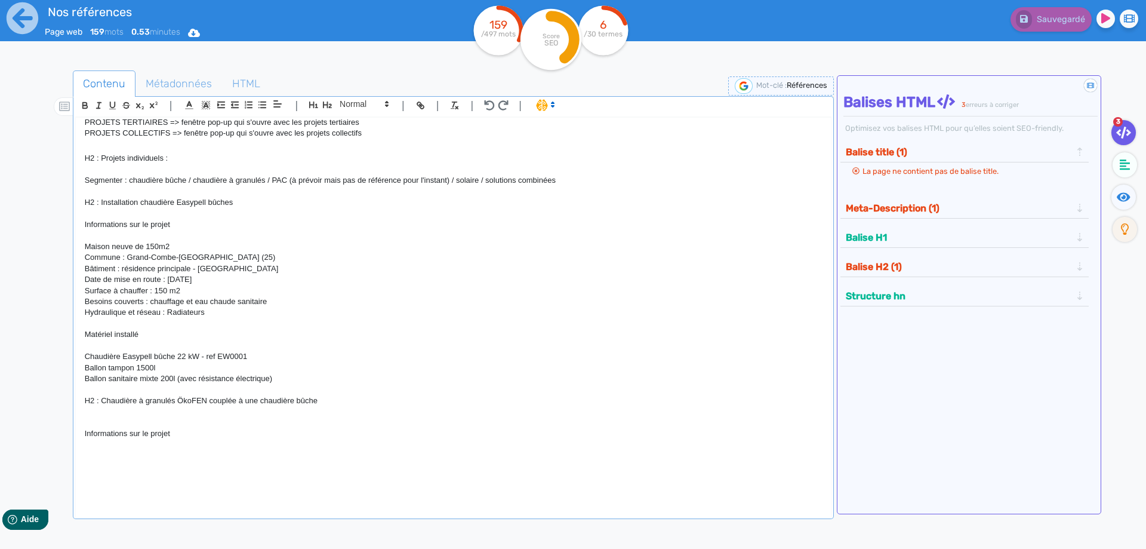
click at [125, 416] on p at bounding box center [453, 412] width 737 height 11
click at [525, 267] on p "Bâtiment : résidence principale - [GEOGRAPHIC_DATA]" at bounding box center [453, 268] width 737 height 11
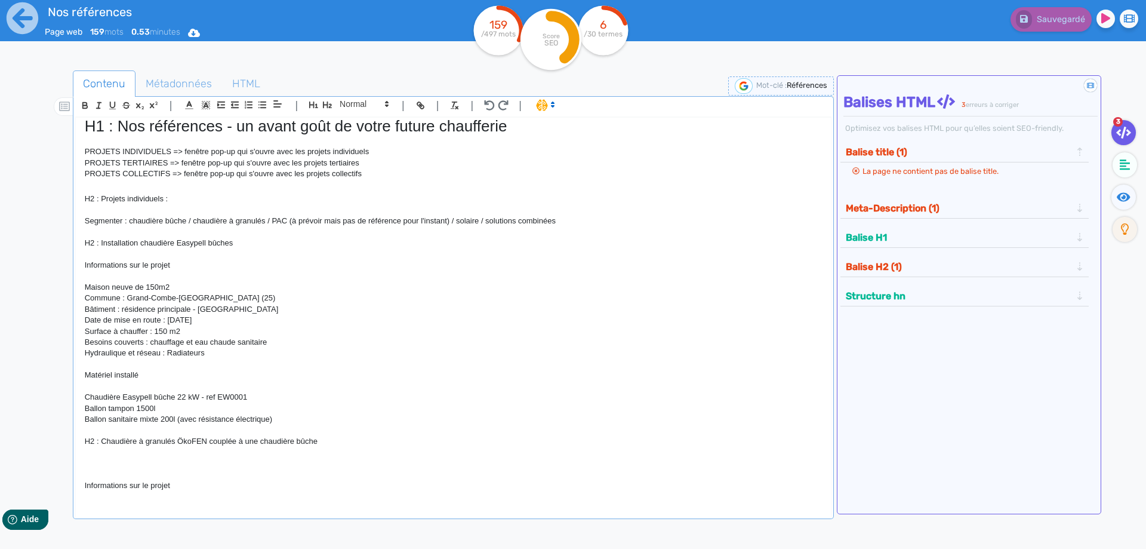
scroll to position [0, 0]
